Goal: Task Accomplishment & Management: Manage account settings

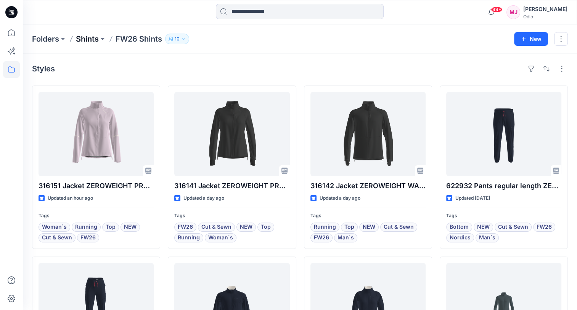
click at [92, 37] on p "Shints" at bounding box center [87, 39] width 23 height 11
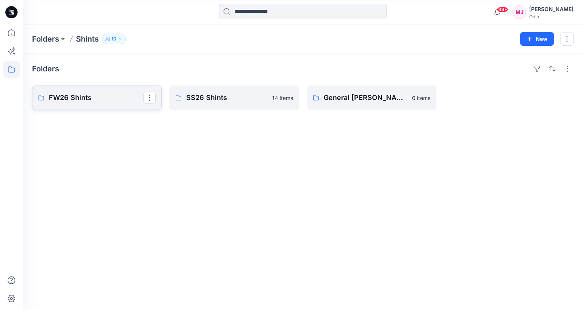
click at [82, 100] on p "FW26 Shints" at bounding box center [96, 97] width 95 height 11
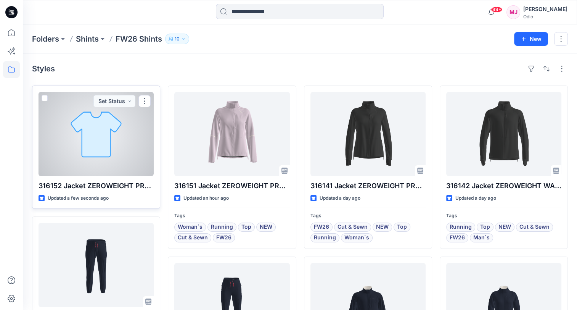
click at [127, 157] on div at bounding box center [96, 134] width 115 height 84
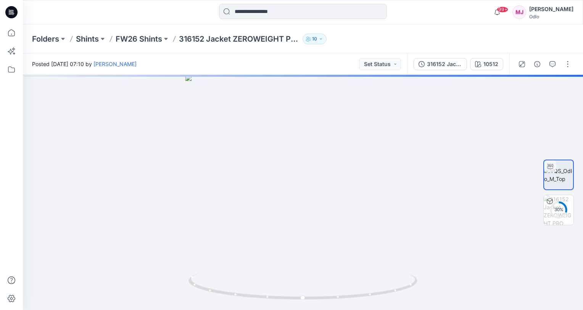
click at [568, 71] on div at bounding box center [544, 63] width 71 height 21
click at [568, 66] on button "button" at bounding box center [568, 64] width 12 height 12
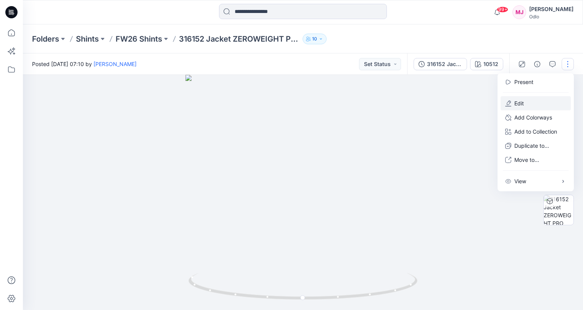
click at [530, 98] on button "Edit" at bounding box center [536, 103] width 70 height 14
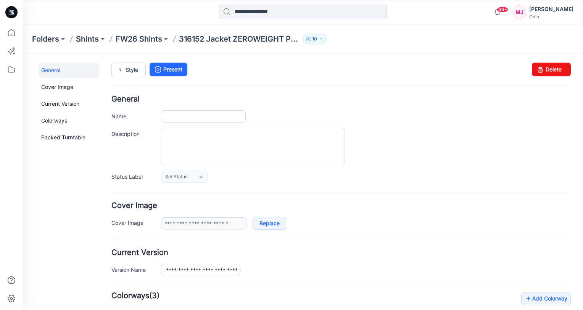
type input "**********"
type input "*****"
type input "**********"
click at [148, 39] on p "FW26 Shints" at bounding box center [139, 39] width 47 height 11
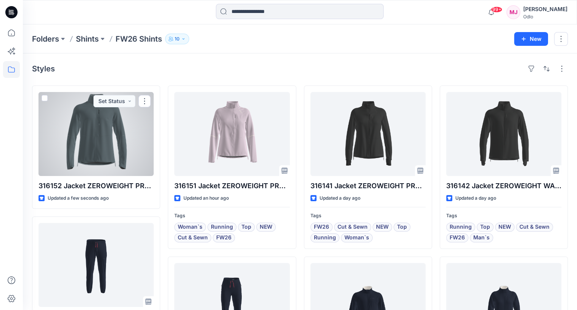
click at [98, 154] on div at bounding box center [96, 134] width 115 height 84
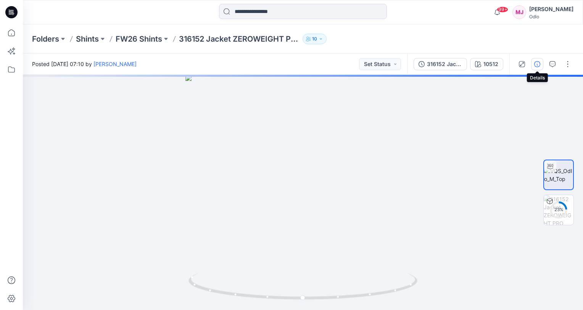
click at [535, 66] on icon "button" at bounding box center [537, 64] width 6 height 6
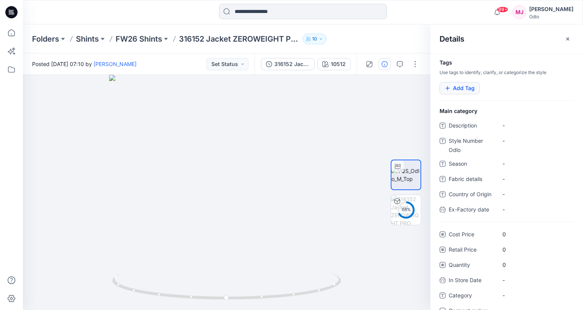
click at [467, 90] on button "Add Tag" at bounding box center [460, 88] width 40 height 12
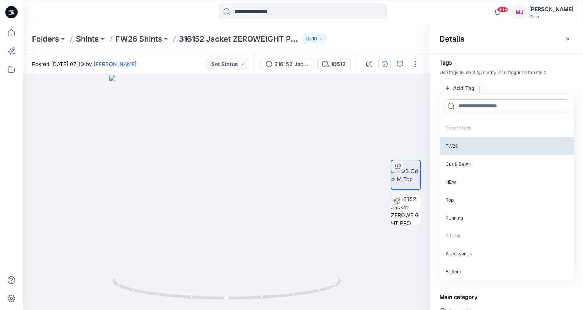
click at [465, 145] on p "FW26" at bounding box center [507, 146] width 134 height 18
click at [465, 145] on p "Cut & Sewn" at bounding box center [507, 145] width 134 height 18
click at [465, 145] on p "NEW" at bounding box center [507, 145] width 134 height 18
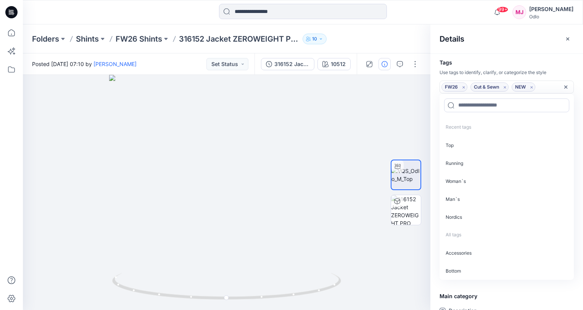
click at [465, 145] on p "Top" at bounding box center [507, 145] width 134 height 18
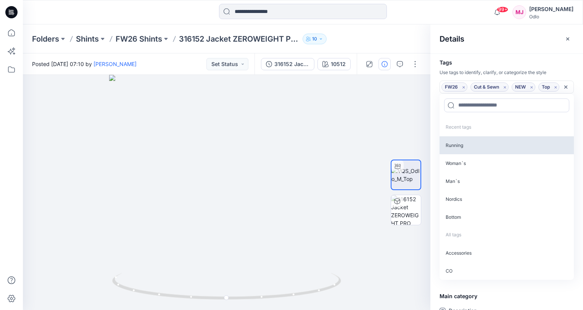
click at [466, 147] on p "Running" at bounding box center [507, 145] width 134 height 18
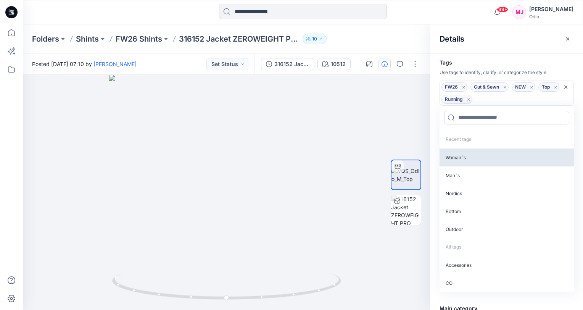
drag, startPoint x: 471, startPoint y: 173, endPoint x: 471, endPoint y: 159, distance: 14.1
click at [471, 173] on p "Man`s" at bounding box center [507, 175] width 134 height 18
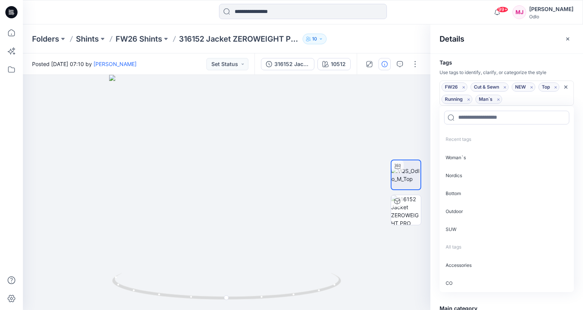
click at [493, 58] on div "Tags Use tags to identify, clarify, or categorize the style FW26 Remove tag Cut…" at bounding box center [506, 181] width 153 height 256
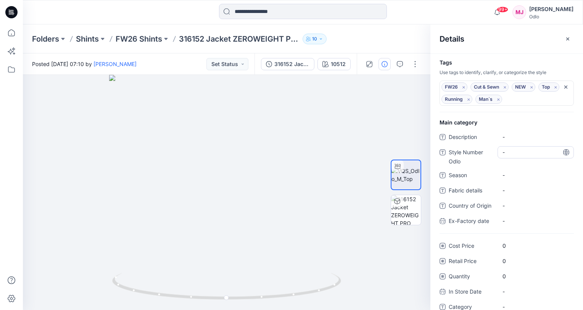
click at [517, 153] on Odlo "-" at bounding box center [536, 152] width 66 height 8
type textarea "******"
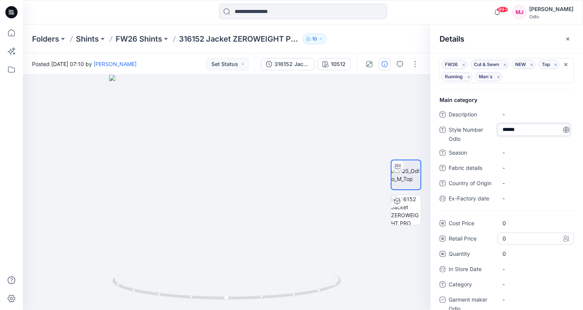
scroll to position [35, 0]
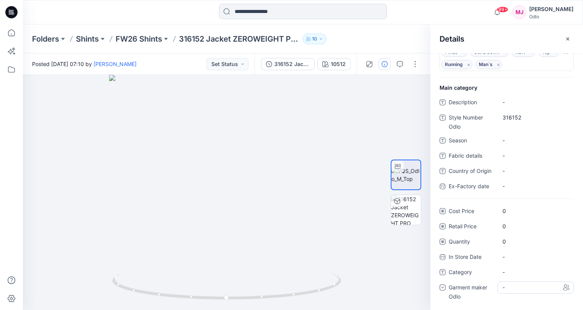
click at [541, 287] on div "-" at bounding box center [536, 287] width 76 height 12
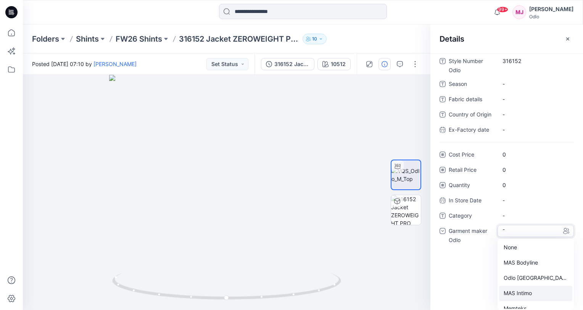
scroll to position [53, 0]
click at [526, 298] on div "Shints" at bounding box center [535, 300] width 73 height 15
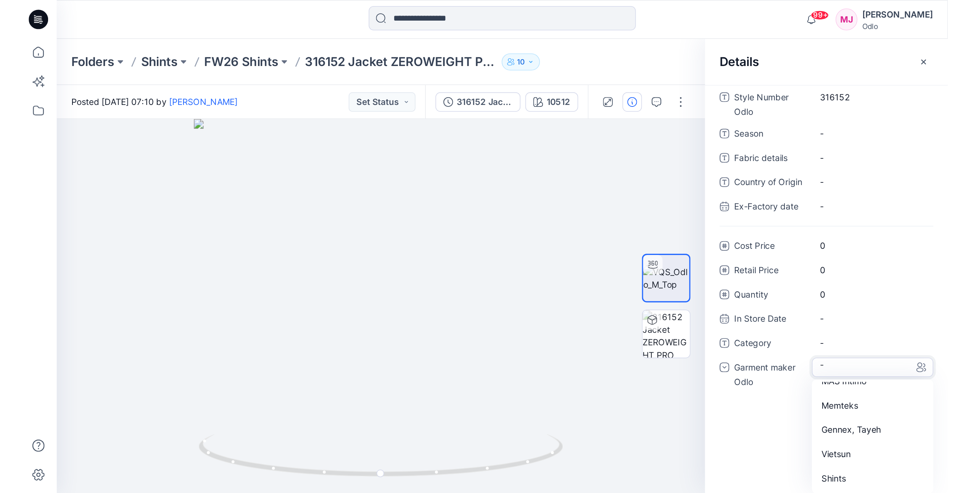
scroll to position [35, 0]
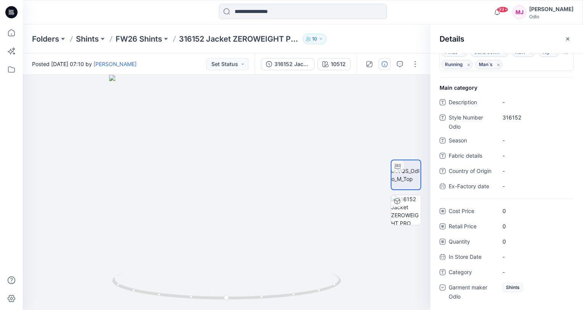
click at [364, 42] on div "Folders Shints FW26 Shints 316152 Jacket ZEROWEIGHT PRO WINDPROOF_SMS_3D 10" at bounding box center [273, 39] width 482 height 11
click at [570, 38] on icon "button" at bounding box center [568, 39] width 6 height 6
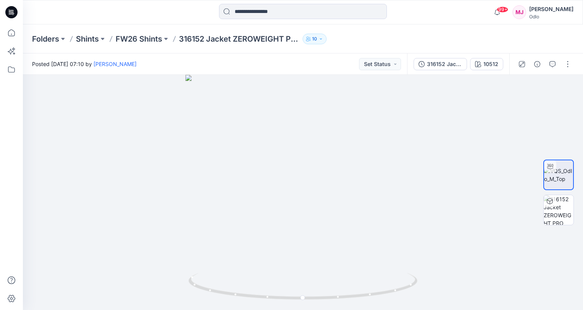
drag, startPoint x: 148, startPoint y: 36, endPoint x: 225, endPoint y: 21, distance: 78.9
click at [148, 36] on p "FW26 Shints" at bounding box center [139, 39] width 47 height 11
